Goal: Navigation & Orientation: Understand site structure

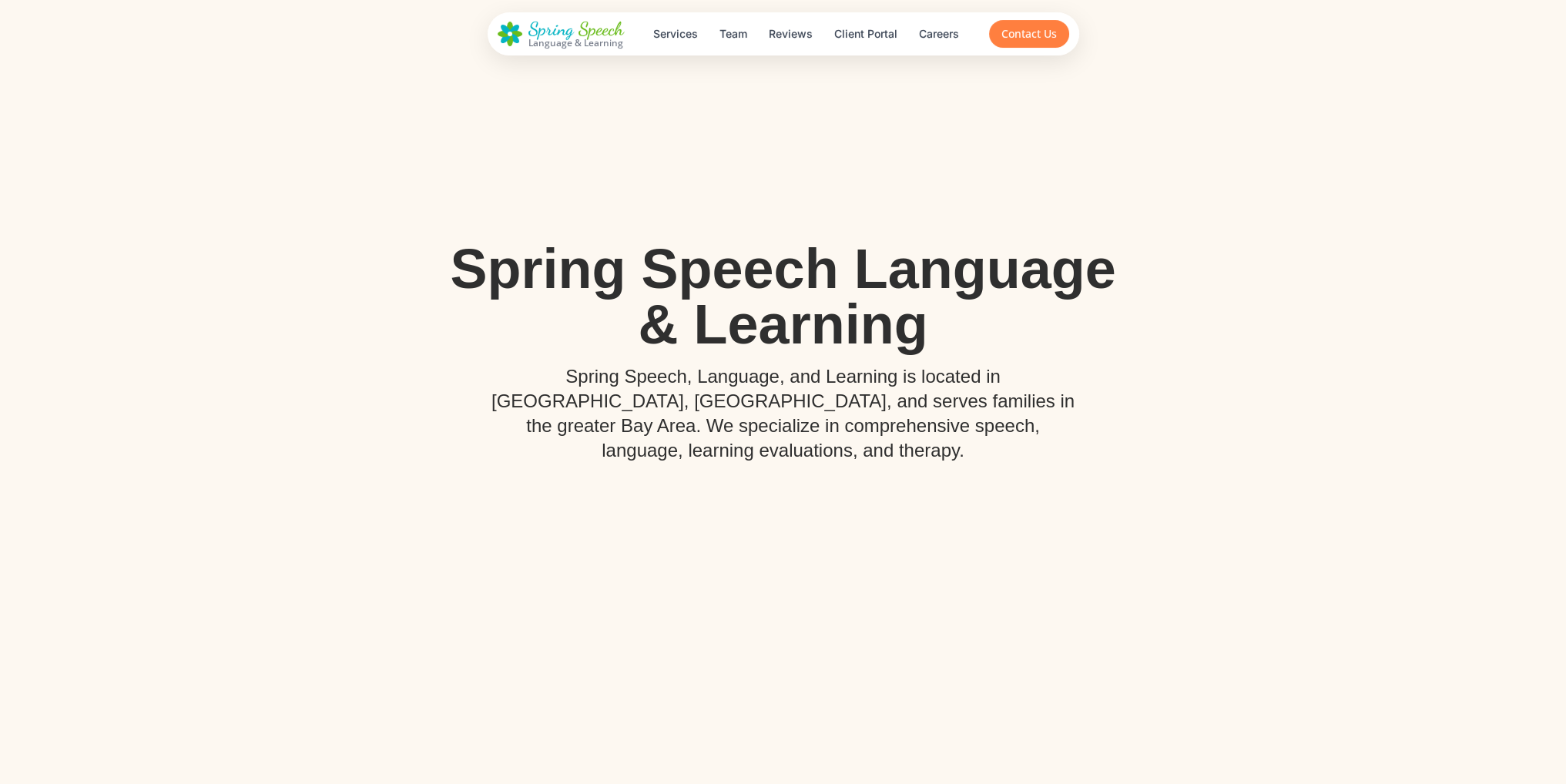
scroll to position [77, 0]
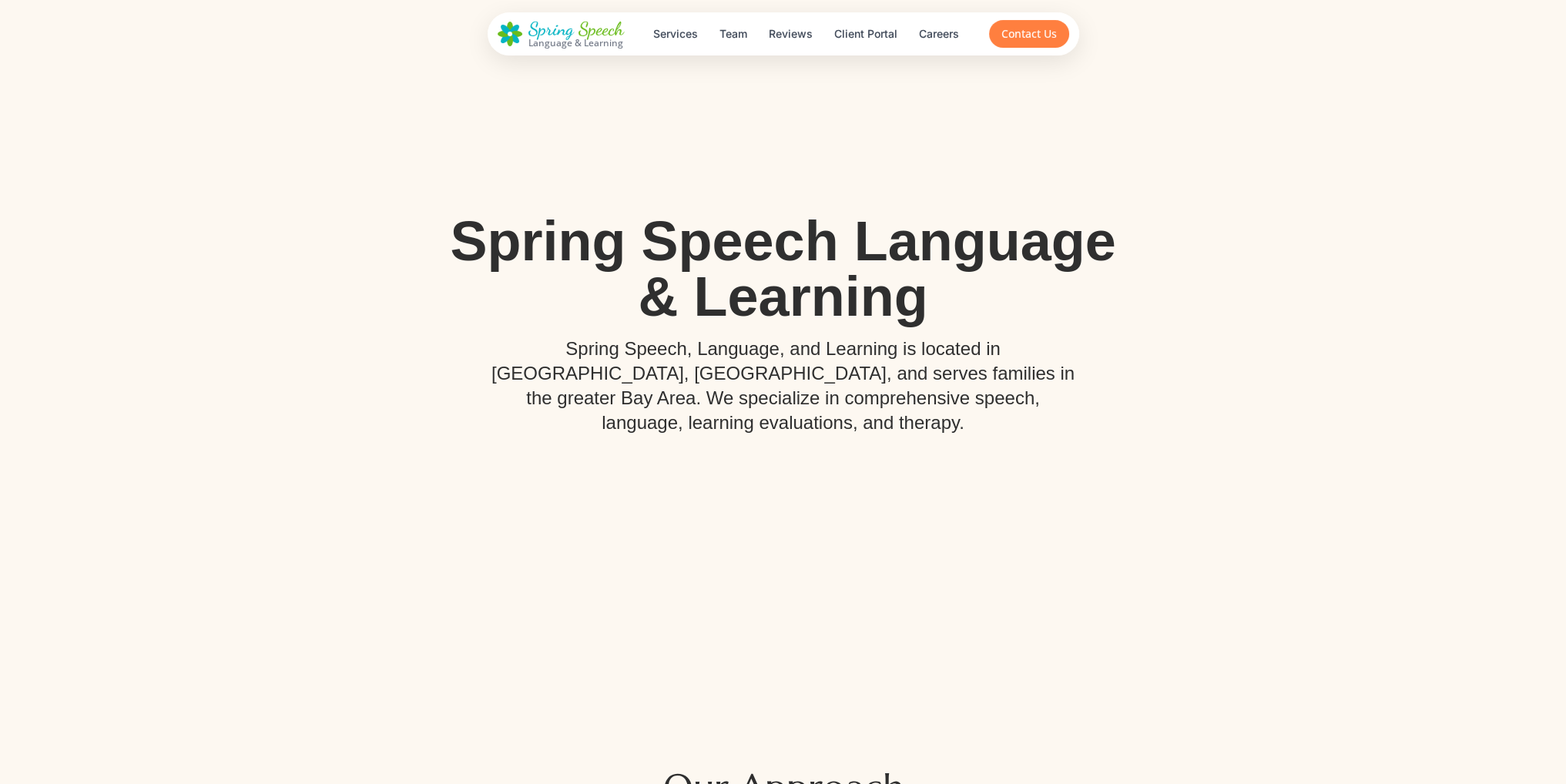
click at [806, 401] on p "Spring Speech, Language, and Learning is located in [GEOGRAPHIC_DATA], [GEOGRAP…" at bounding box center [783, 386] width 592 height 99
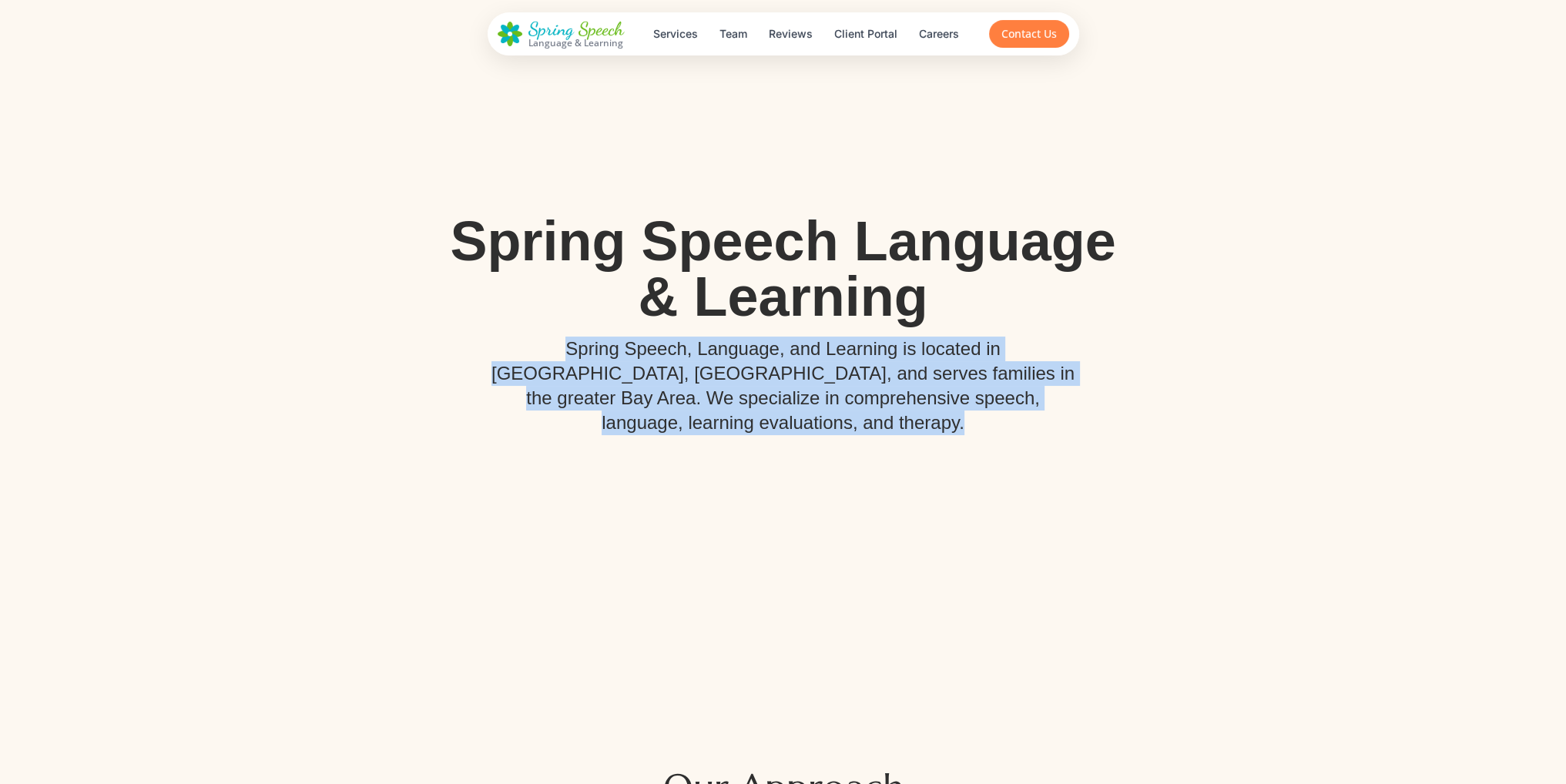
click at [806, 401] on p "Spring Speech, Language, and Learning is located in [GEOGRAPHIC_DATA], [GEOGRAP…" at bounding box center [783, 386] width 592 height 99
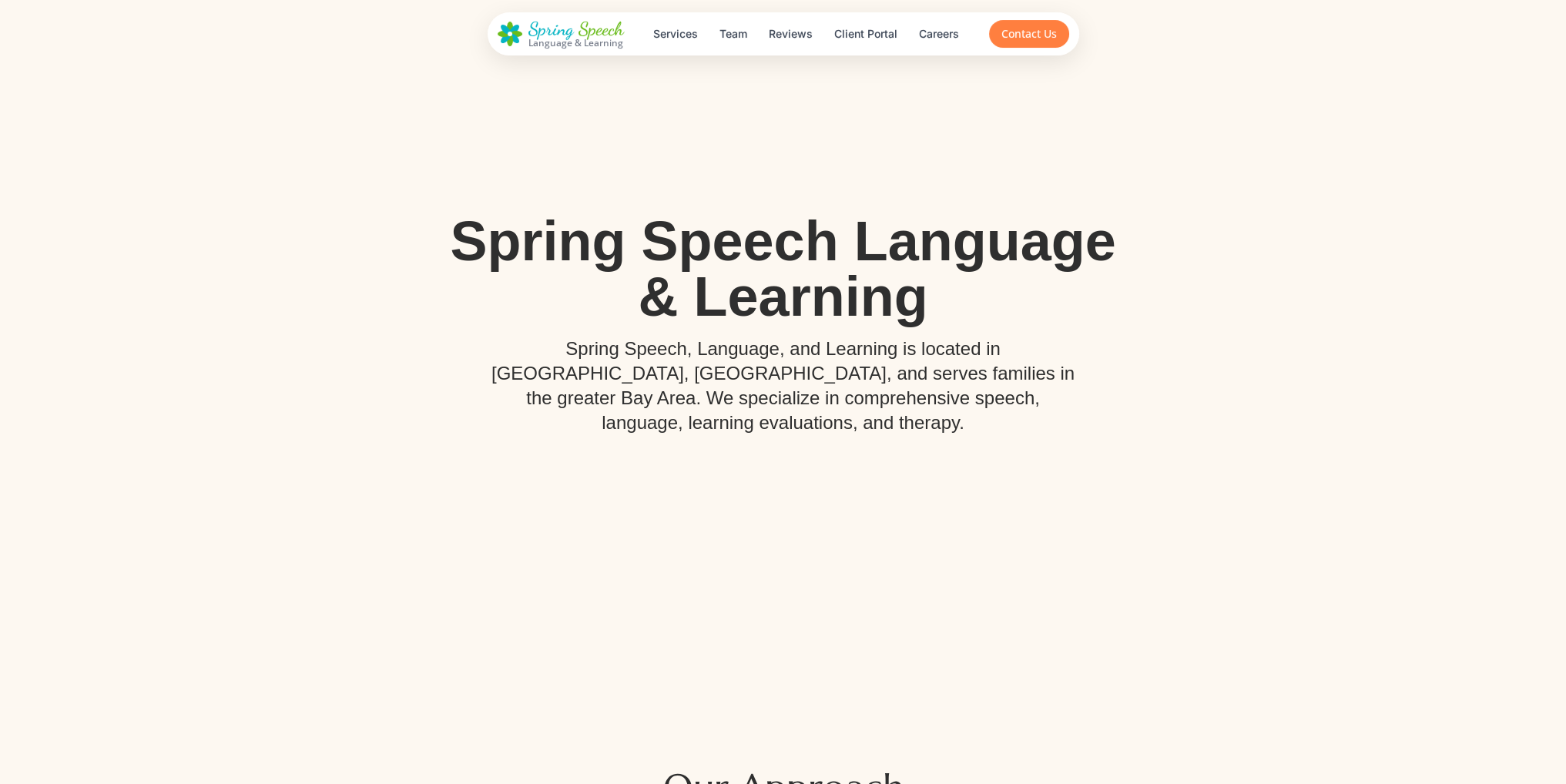
click at [1179, 331] on div "Spring Speech Language & Learning Spring Speech, Language, and Learning is loca…" at bounding box center [783, 315] width 1078 height 252
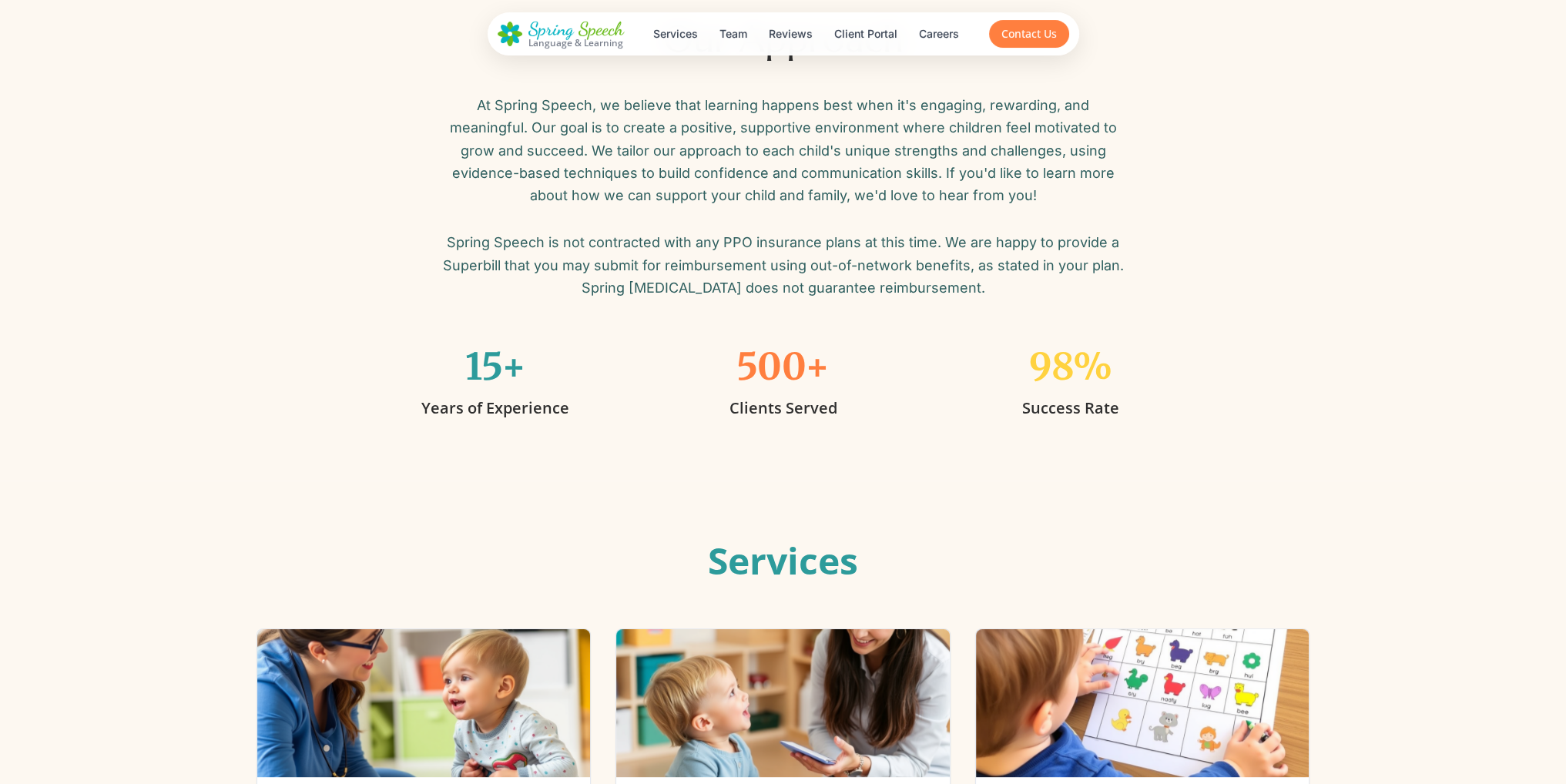
scroll to position [0, 0]
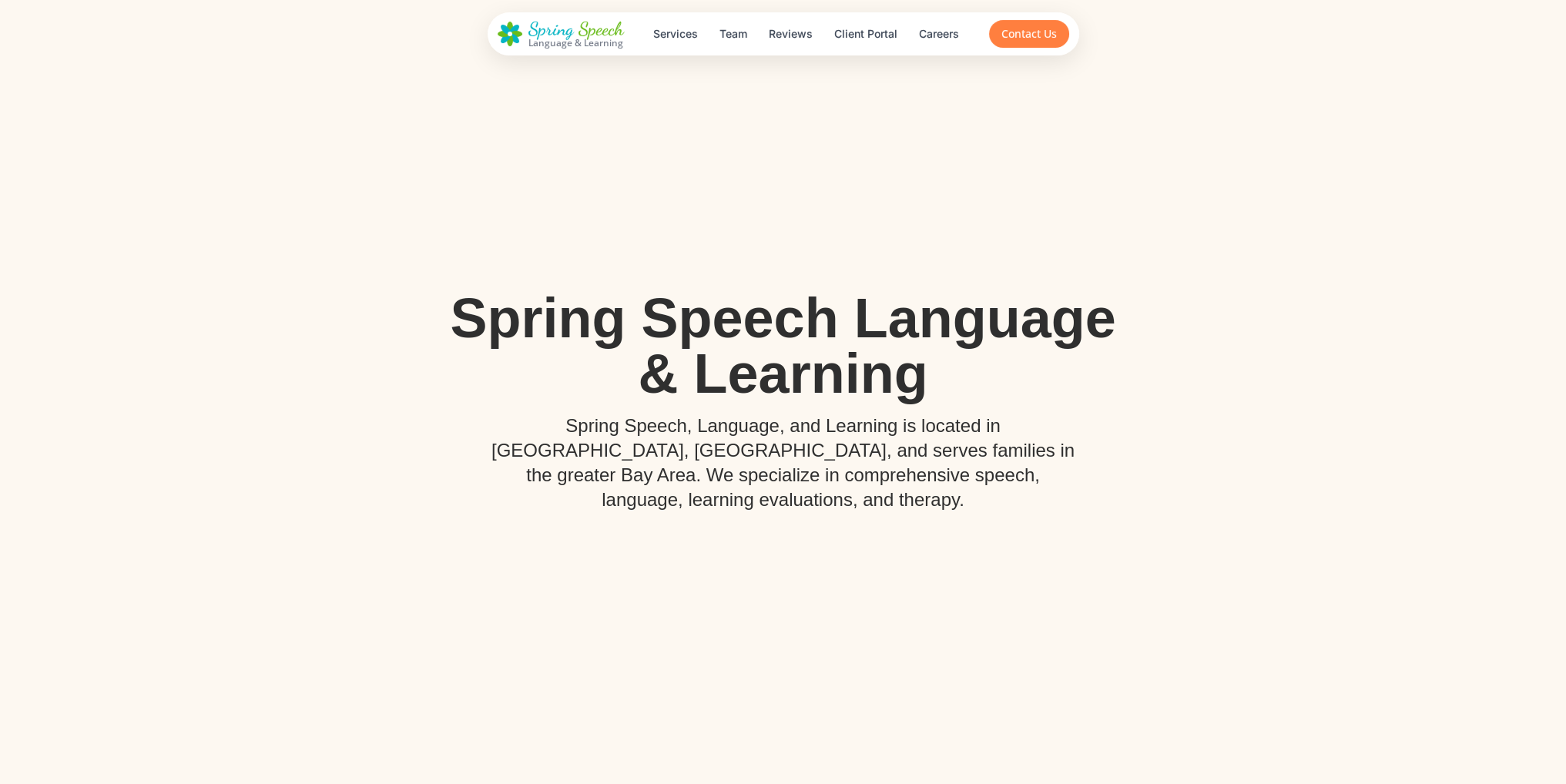
click at [941, 450] on p "Spring Speech, Language, and Learning is located in [GEOGRAPHIC_DATA], [GEOGRAP…" at bounding box center [783, 463] width 592 height 99
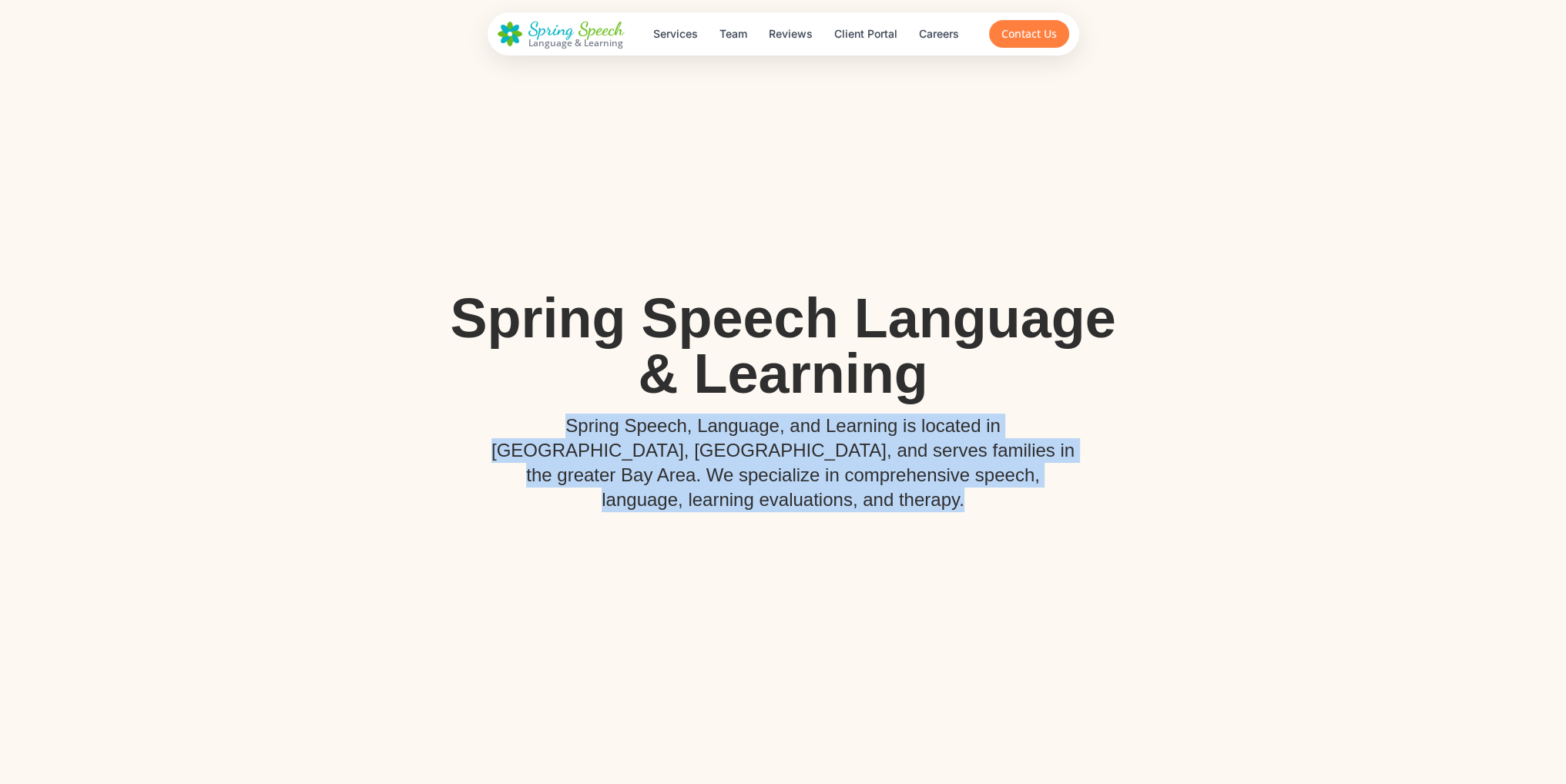
click at [941, 450] on p "Spring Speech, Language, and Learning is located in [GEOGRAPHIC_DATA], [GEOGRAP…" at bounding box center [783, 463] width 592 height 99
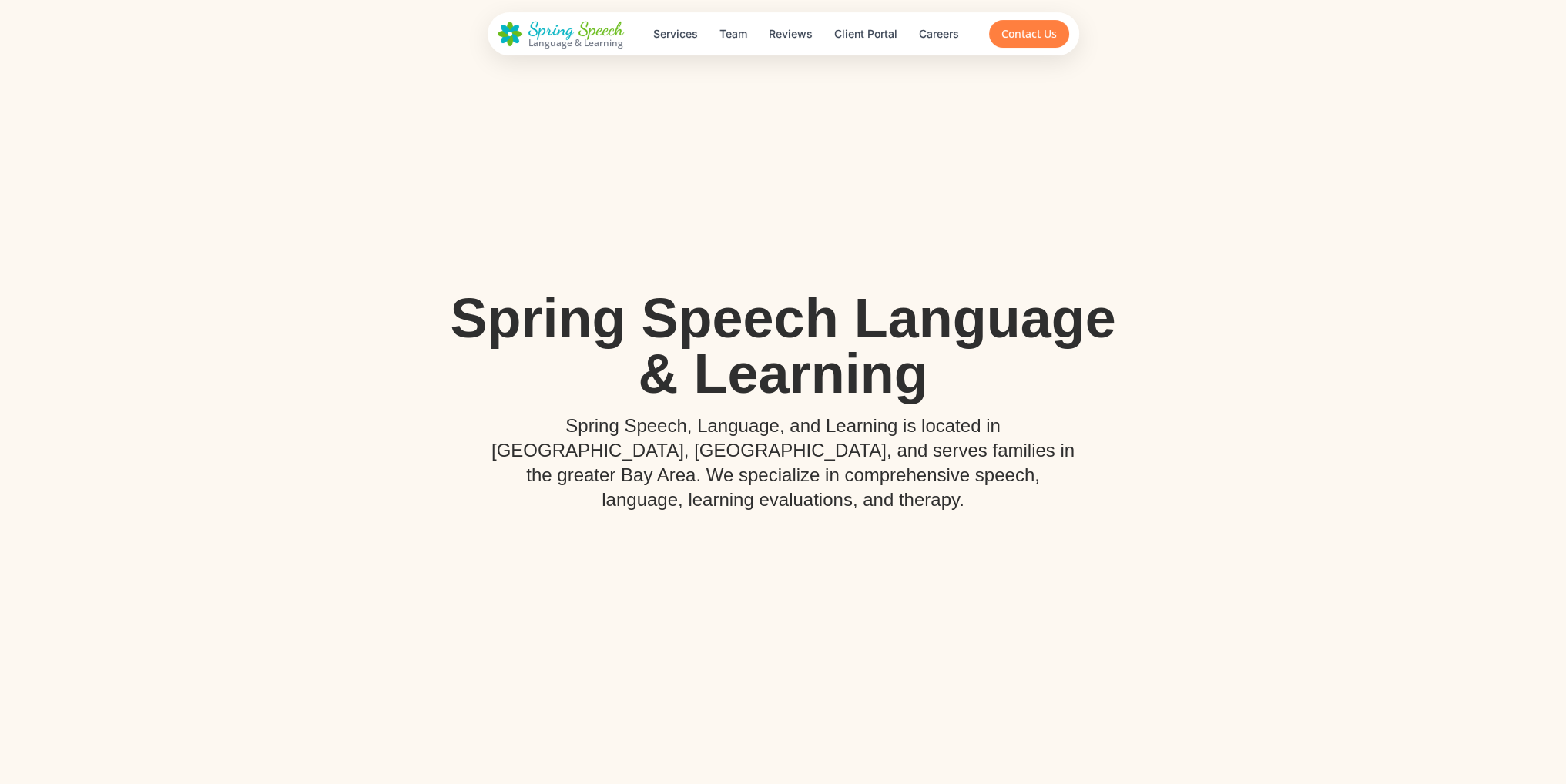
click at [994, 401] on h1 "Spring Speech Language & Learning" at bounding box center [783, 345] width 691 height 111
click at [980, 315] on h1 "Spring Speech Language & Learning" at bounding box center [783, 345] width 691 height 111
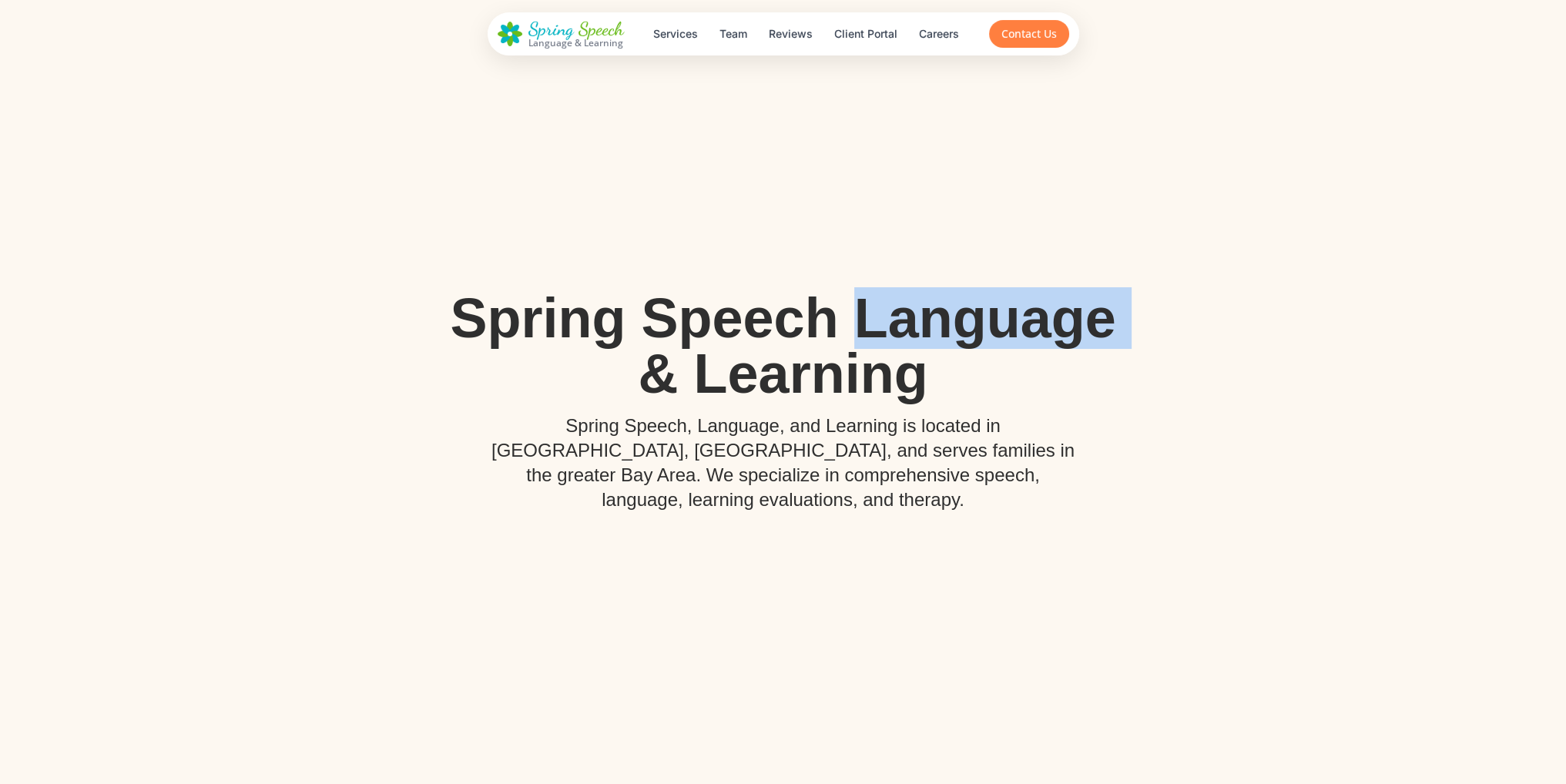
click at [980, 315] on h1 "Spring Speech Language & Learning" at bounding box center [783, 345] width 691 height 111
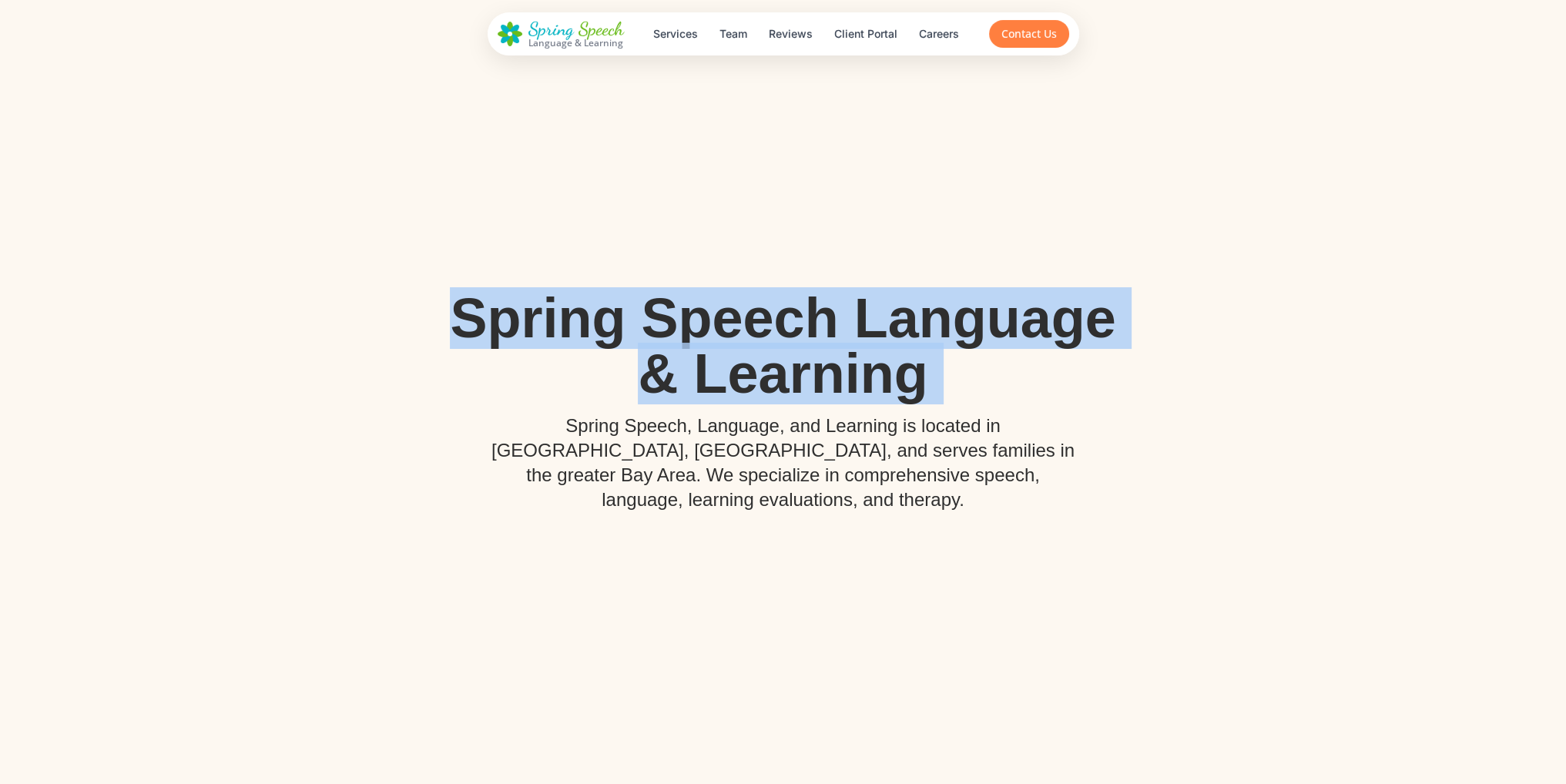
click at [980, 315] on h1 "Spring Speech Language & Learning" at bounding box center [783, 345] width 691 height 111
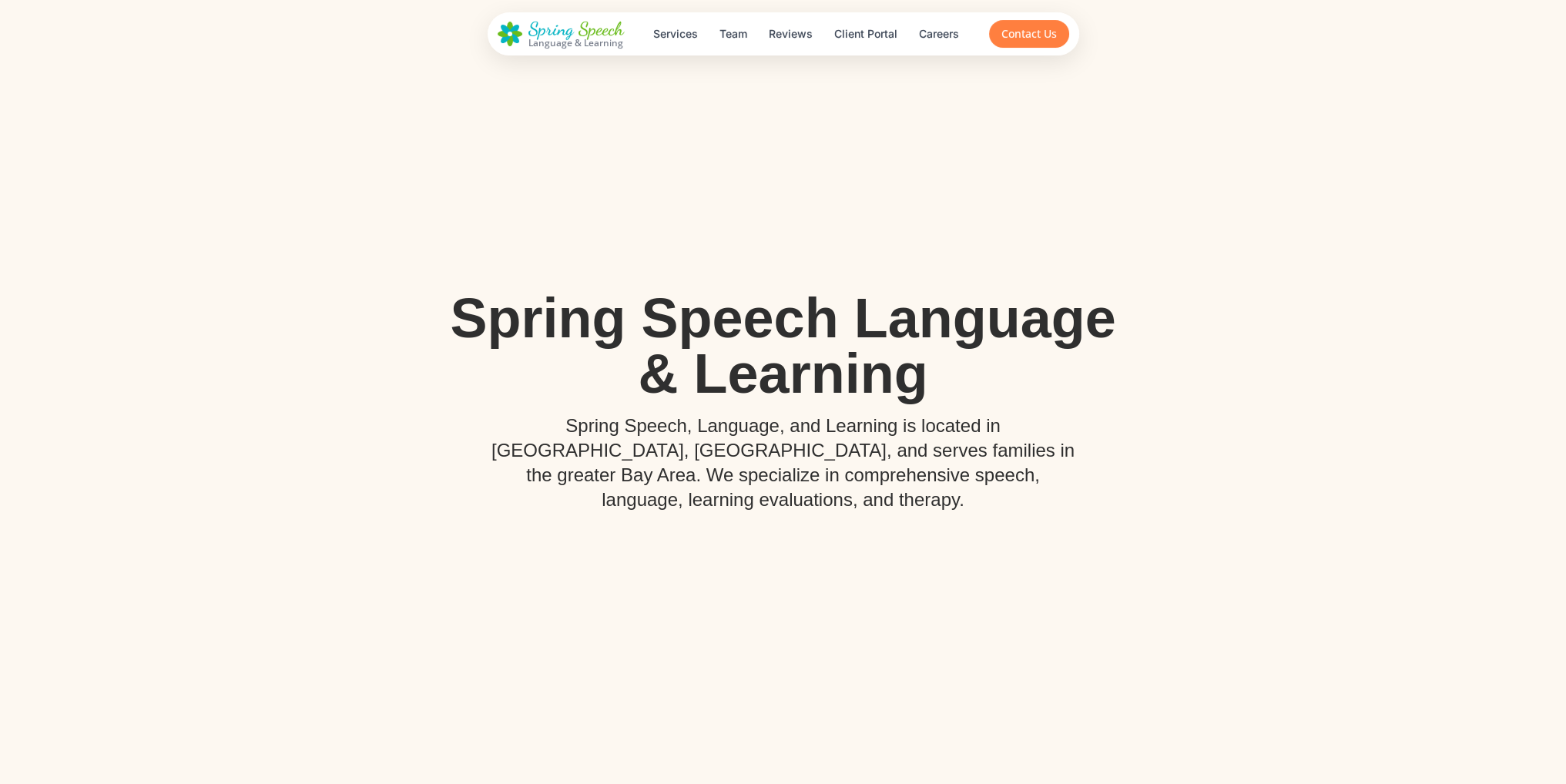
click at [1474, 43] on header "Spring Speech Language & Learning Services Team Reviews Client Portal Careers C…" at bounding box center [783, 33] width 1566 height 67
